Goal: Task Accomplishment & Management: Use online tool/utility

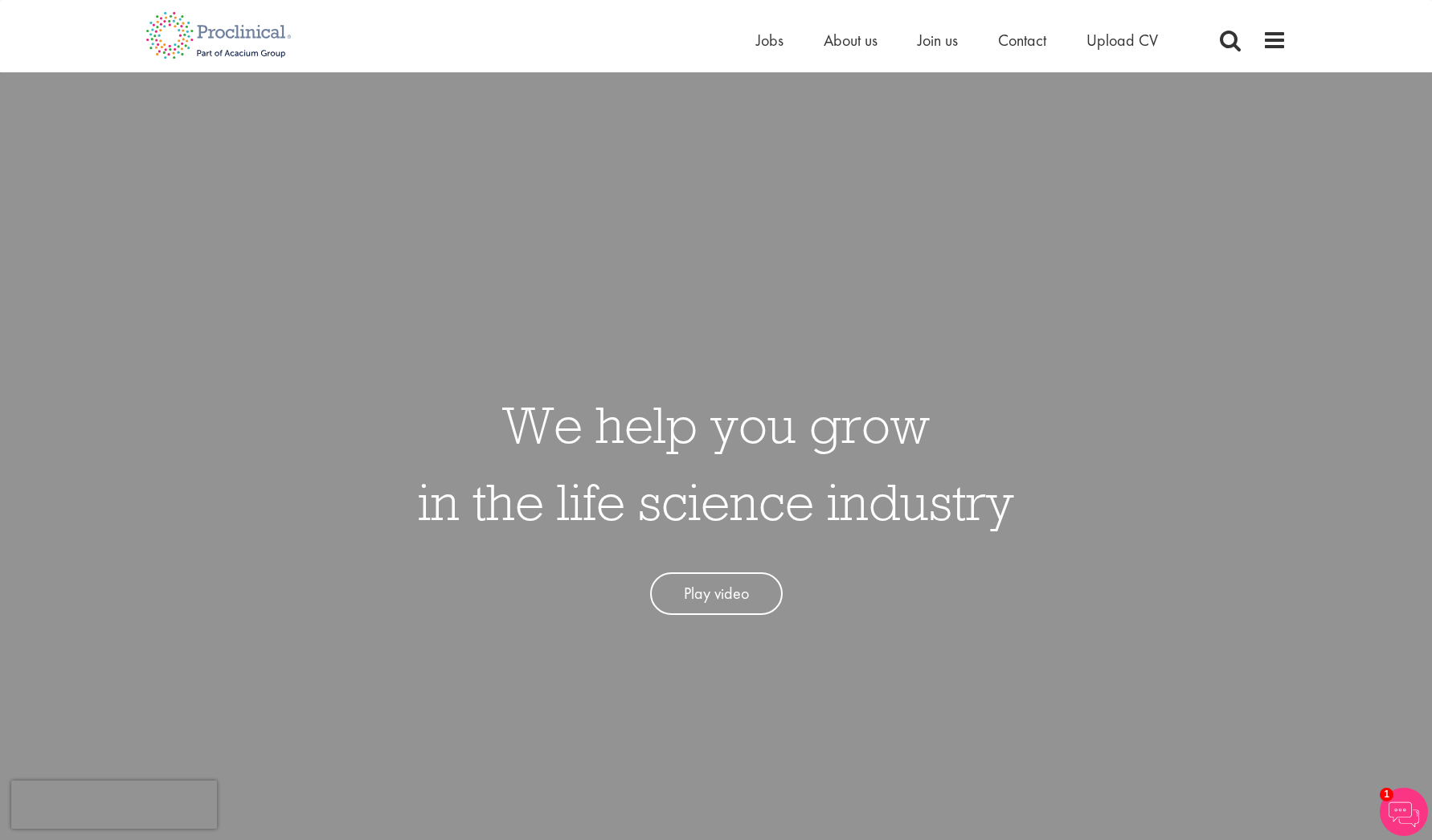
click at [775, 51] on li "Jobs" at bounding box center [770, 40] width 27 height 25
click at [768, 42] on span "Jobs" at bounding box center [770, 40] width 27 height 21
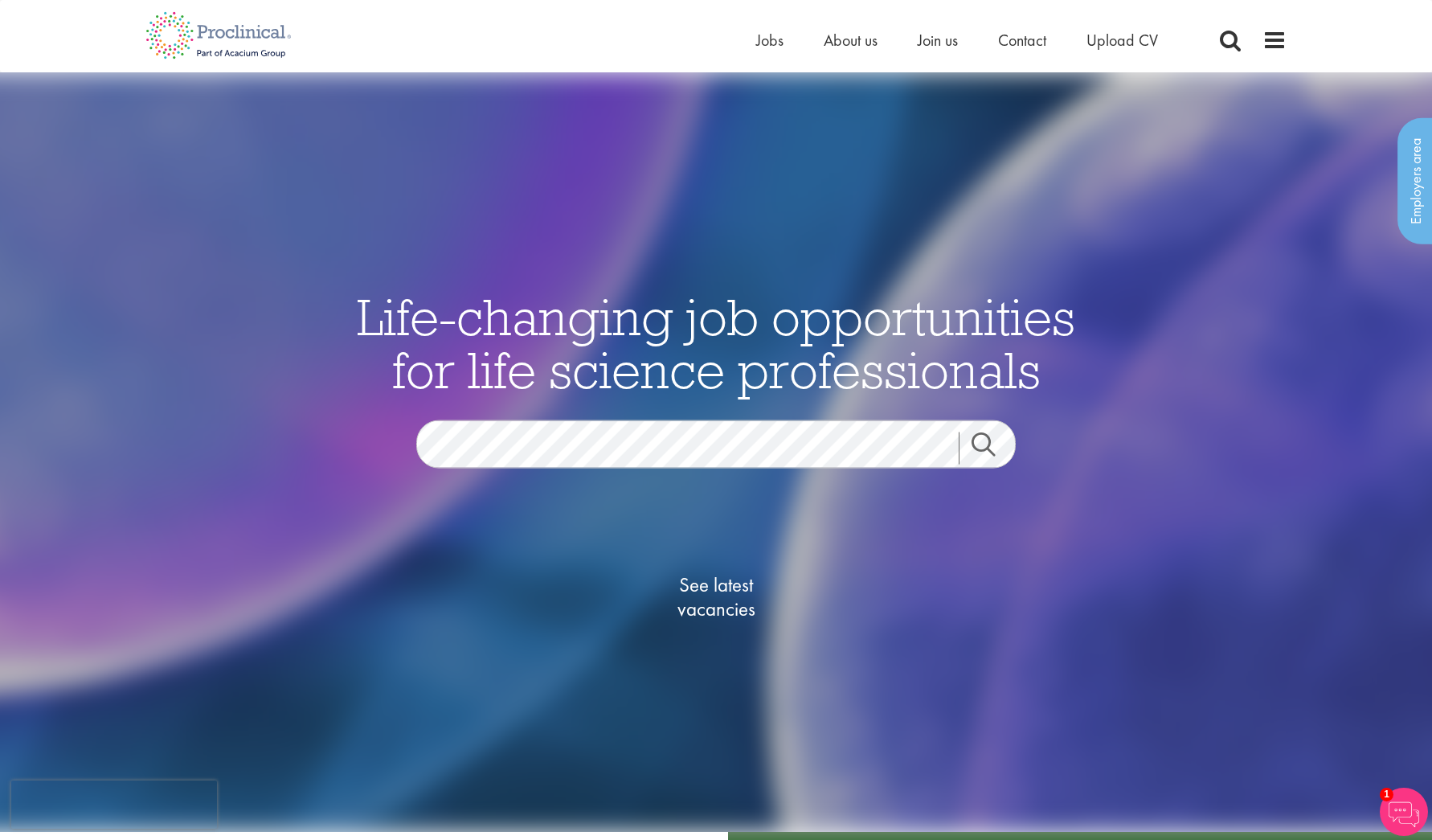
click at [776, 476] on div "See latest vacancies" at bounding box center [716, 579] width 780 height 222
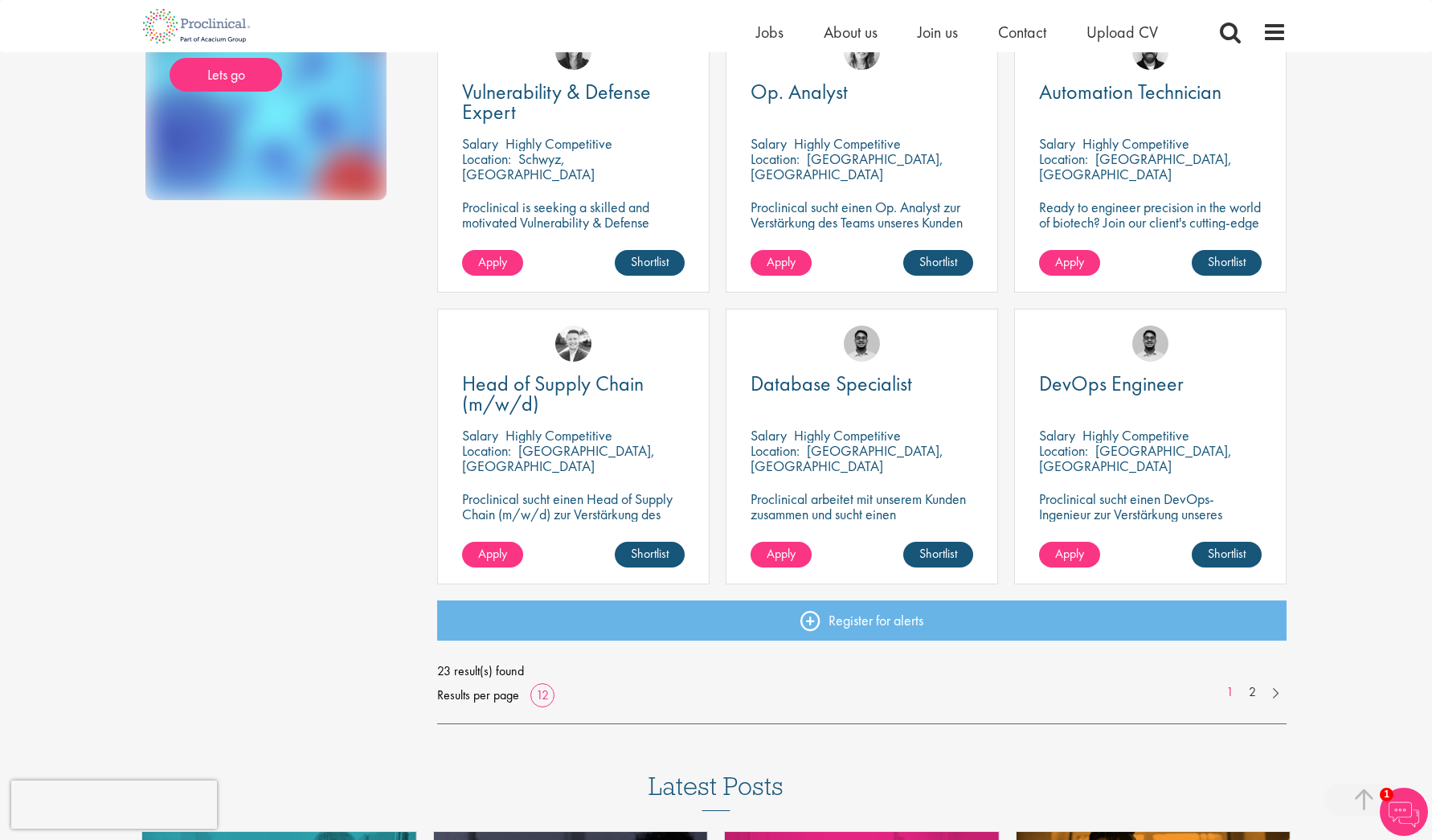
scroll to position [931, 0]
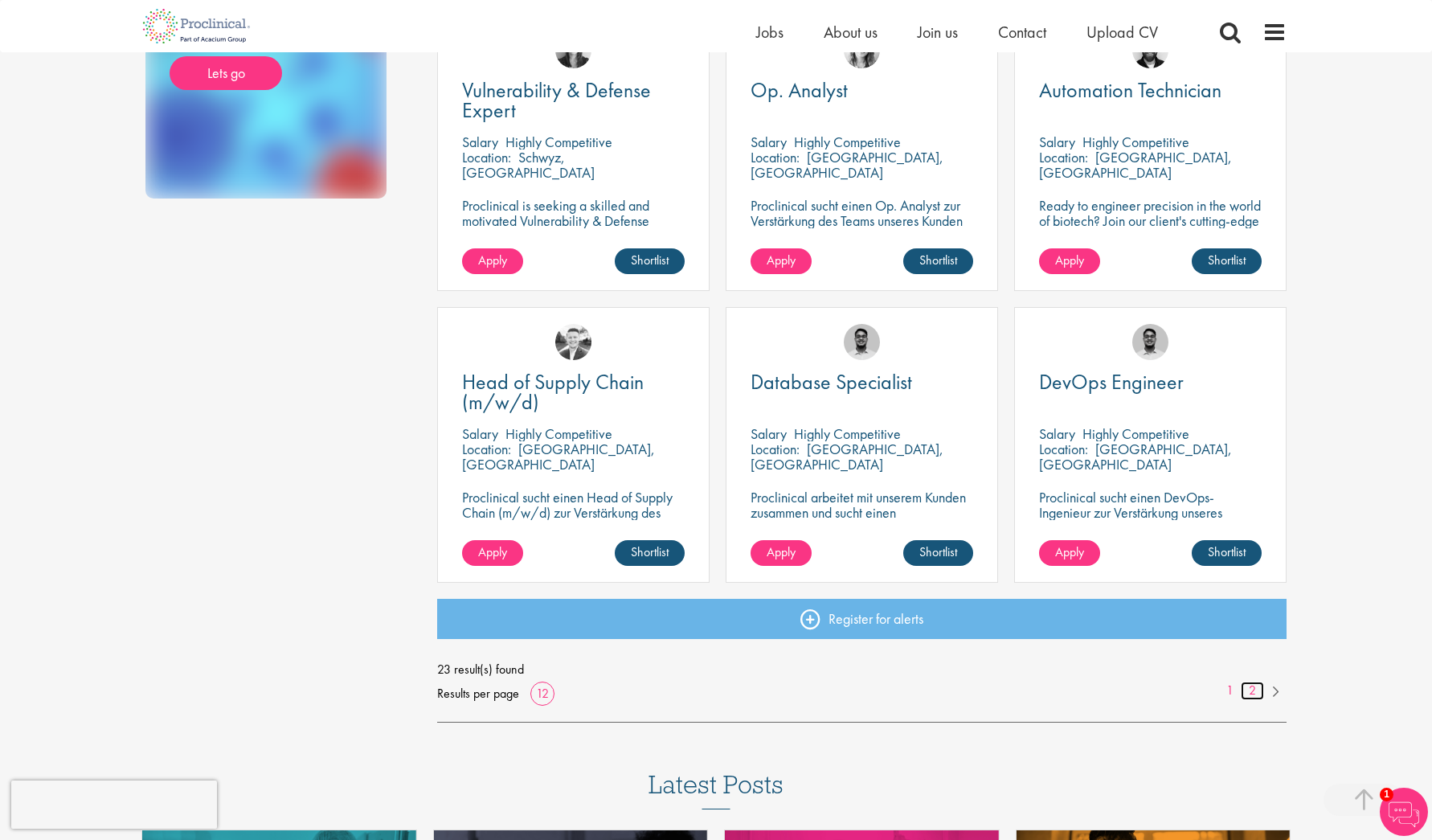
click at [1248, 695] on link "2" at bounding box center [1253, 691] width 24 height 19
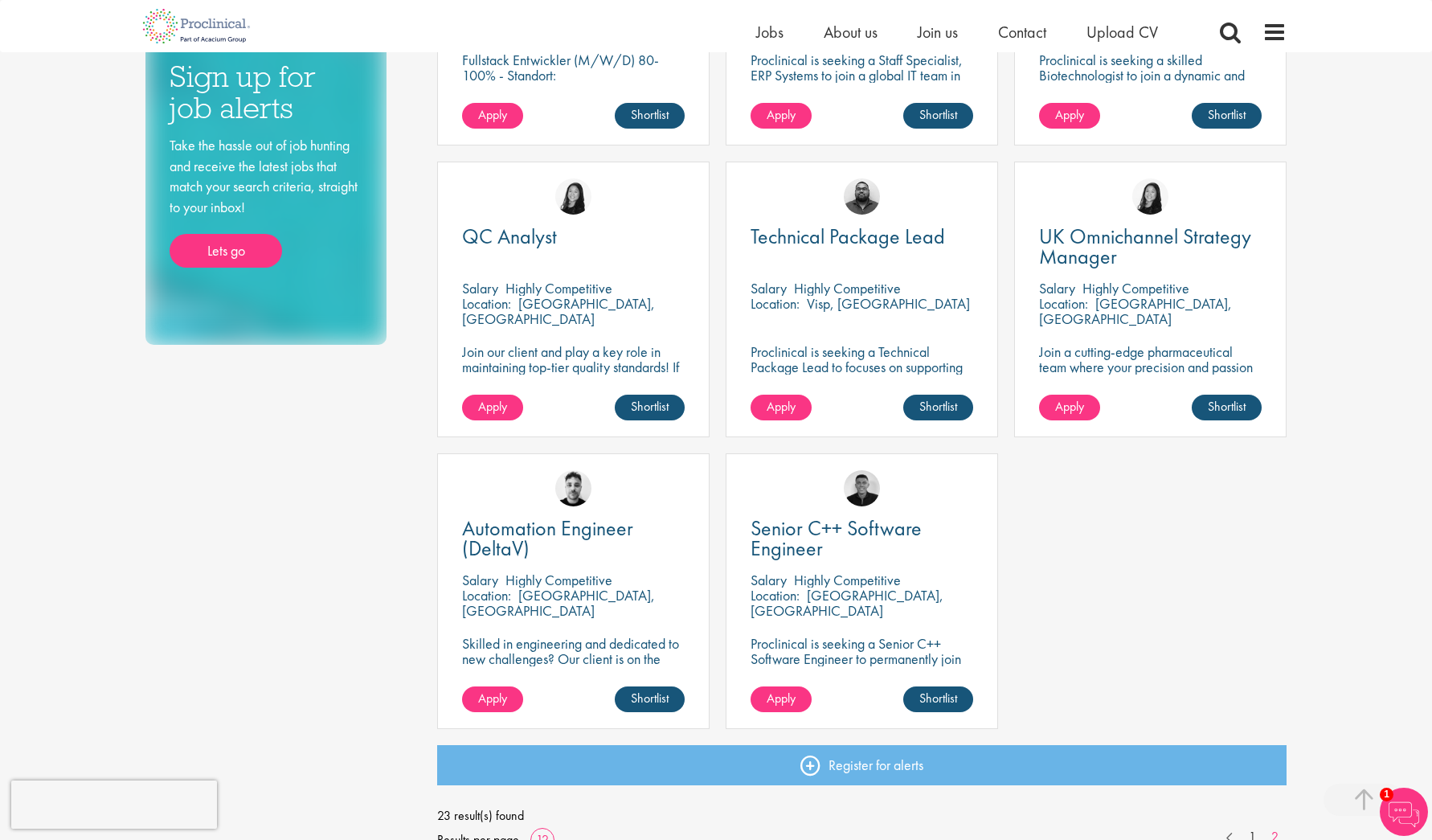
scroll to position [789, 0]
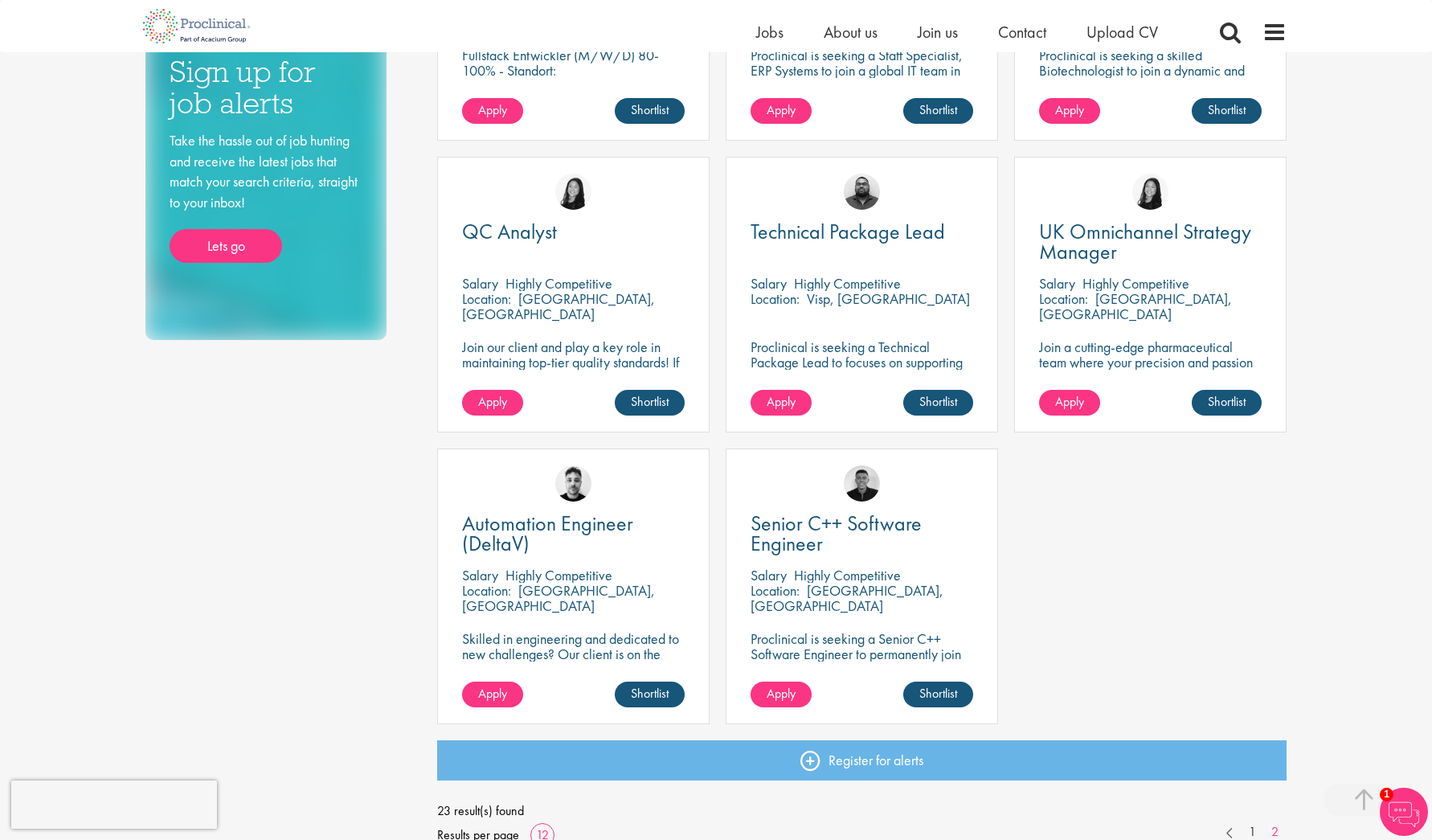
click at [639, 637] on p "Skilled in engineering and dedicated to new challenges? Our client is on the se…" at bounding box center [573, 662] width 222 height 61
click at [575, 579] on p "Highly Competitive" at bounding box center [559, 575] width 107 height 19
click at [514, 543] on span "Automation Engineer (DeltaV)" at bounding box center [547, 533] width 171 height 47
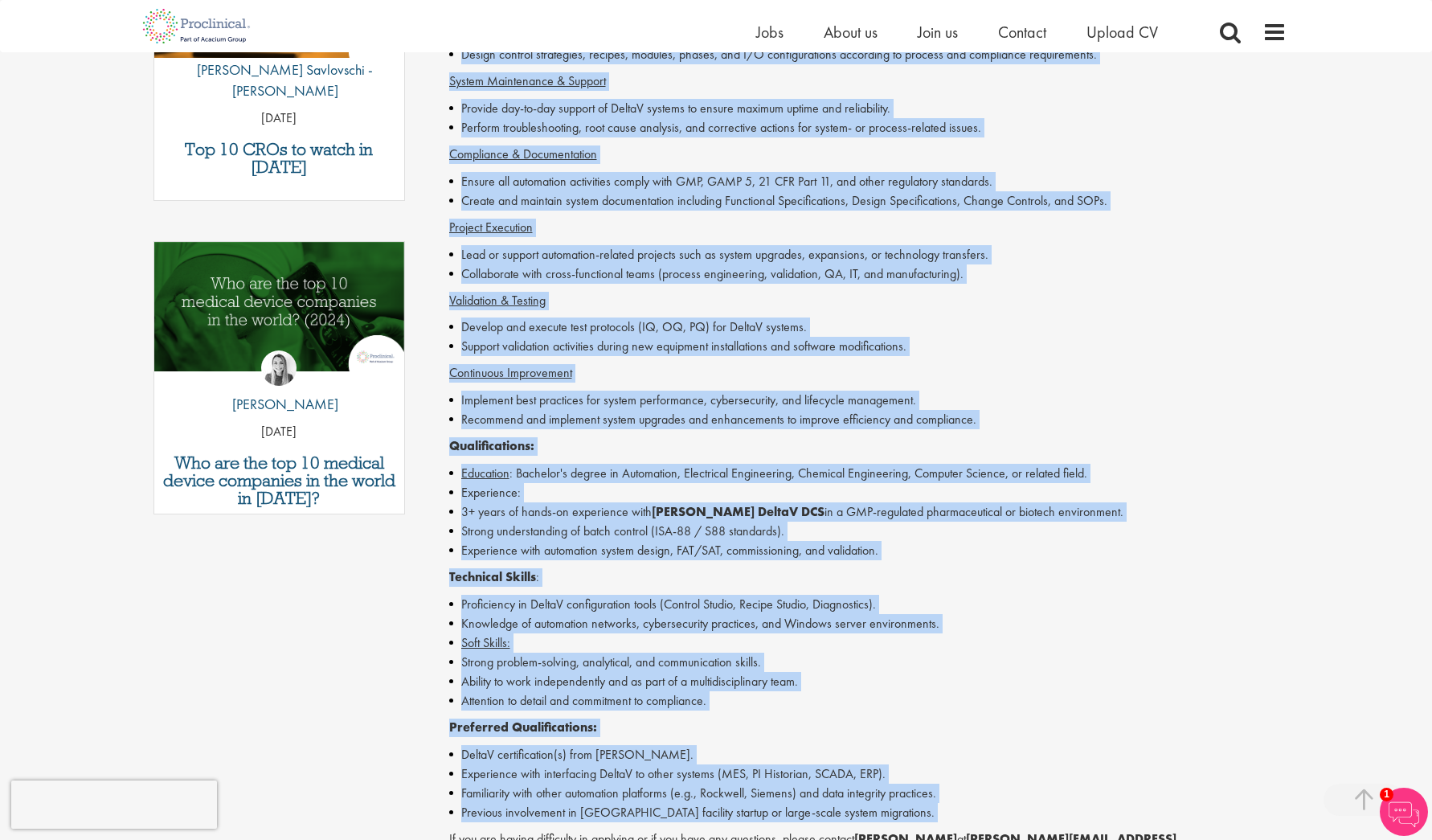
scroll to position [790, 0]
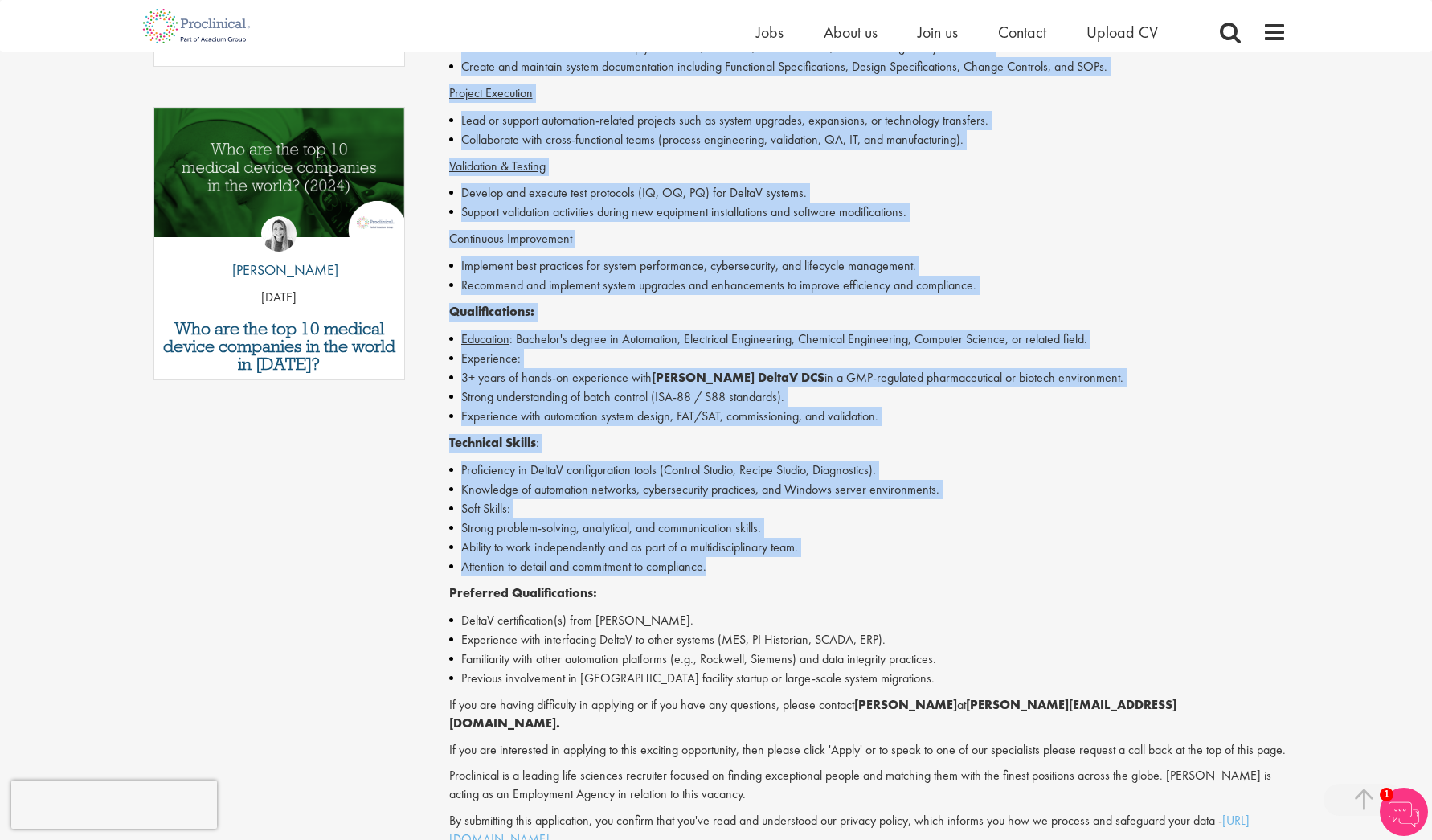
drag, startPoint x: 446, startPoint y: 522, endPoint x: 935, endPoint y: 568, distance: 491.2
click at [935, 568] on div "Automation Engineer (DeltaV) Salary: Highly Competitive Job type: Contract Disc…" at bounding box center [863, 229] width 875 height 1679
copy div "DeltaV Engineer (Pharmaceutical Industry) Proclinical is seeking a skilled Delt…"
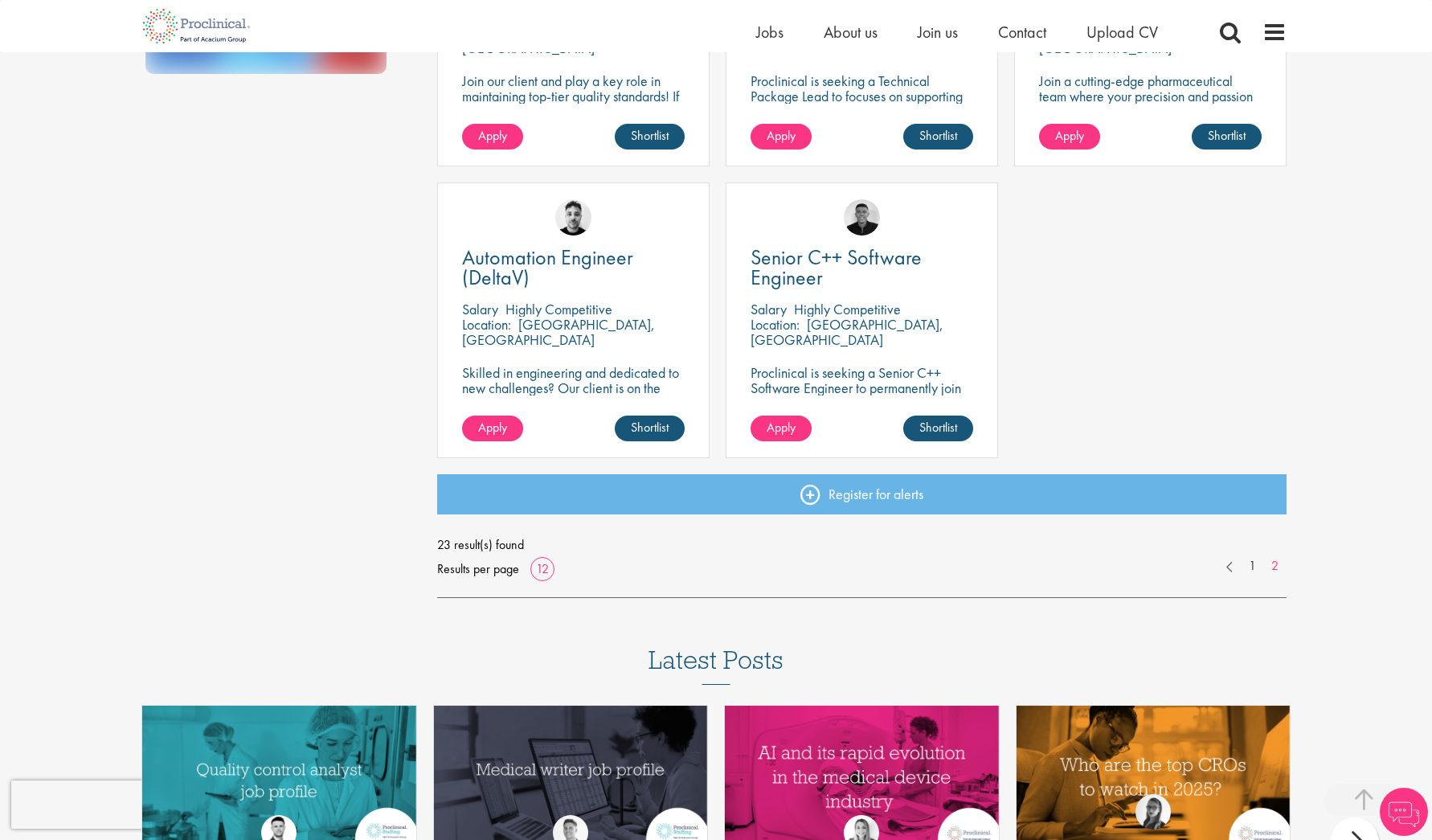
scroll to position [1086, 0]
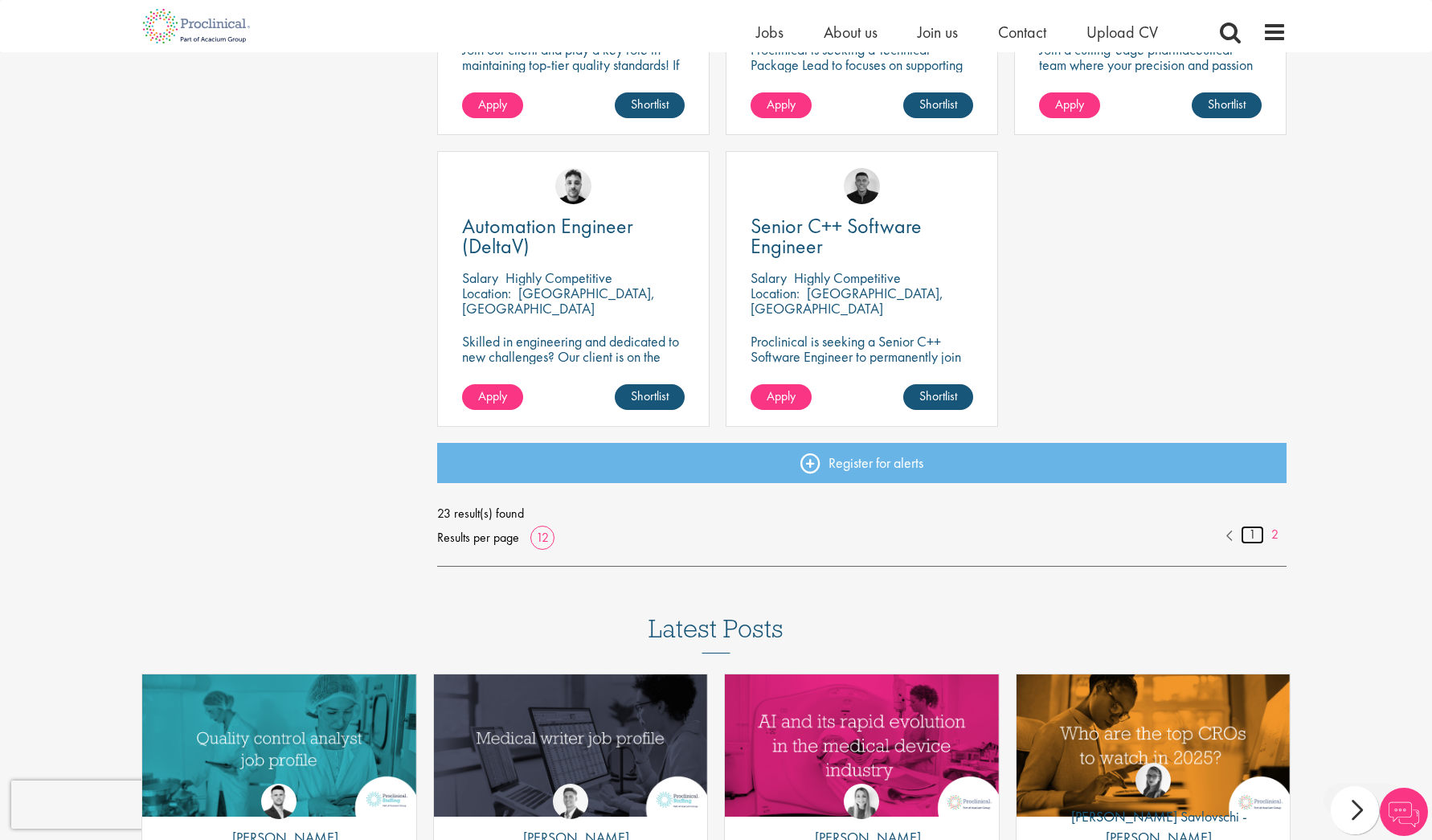
drag, startPoint x: 1253, startPoint y: 532, endPoint x: 1265, endPoint y: 540, distance: 14.4
click at [1253, 532] on link "1" at bounding box center [1253, 535] width 24 height 19
click at [1276, 536] on link "2" at bounding box center [1275, 535] width 24 height 19
